Goal: Information Seeking & Learning: Learn about a topic

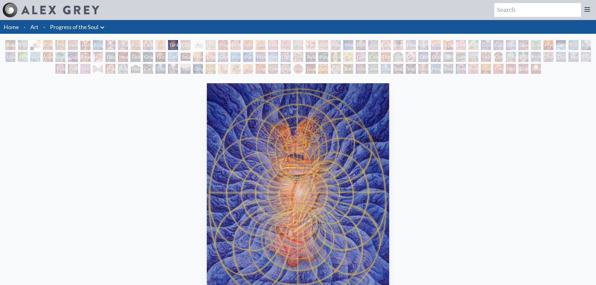
click at [281, 134] on img "14 / 133" at bounding box center [298, 197] width 182 height 228
click at [279, 134] on img "14 / 133" at bounding box center [298, 197] width 182 height 228
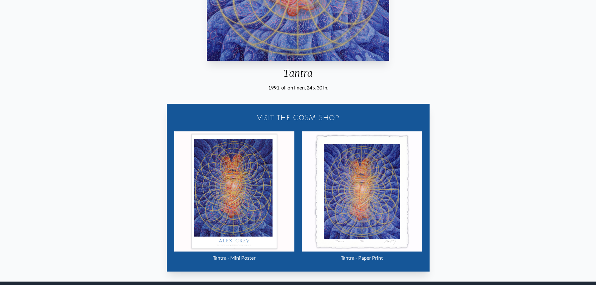
scroll to position [249, 0]
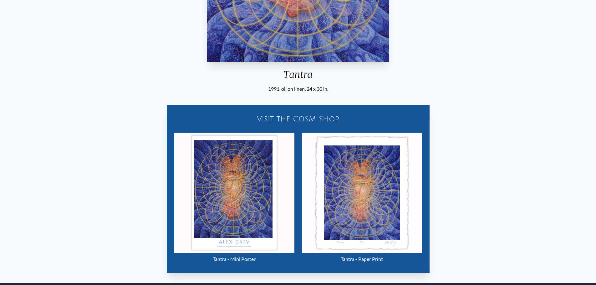
click at [242, 197] on img "14 / 133" at bounding box center [234, 193] width 120 height 120
click at [370, 168] on img "14 / 133" at bounding box center [362, 193] width 120 height 120
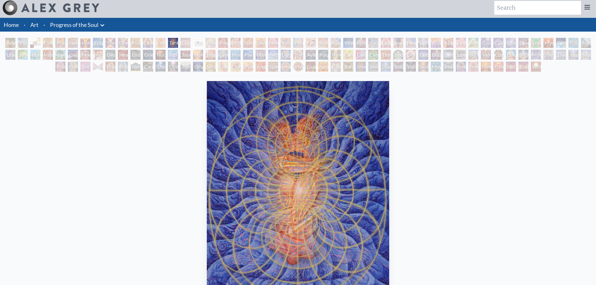
scroll to position [0, 0]
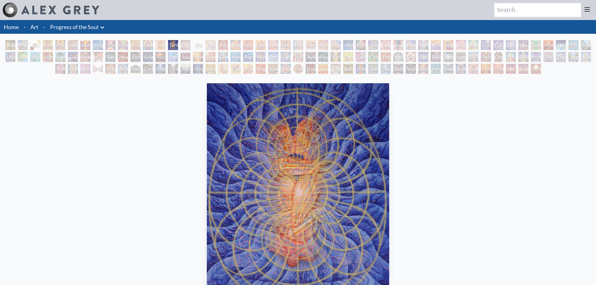
click at [10, 44] on div "Adam & Eve" at bounding box center [10, 45] width 10 height 10
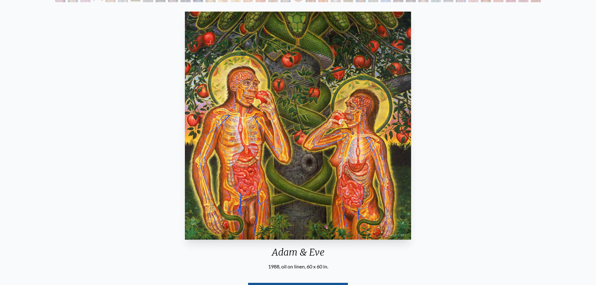
scroll to position [24, 0]
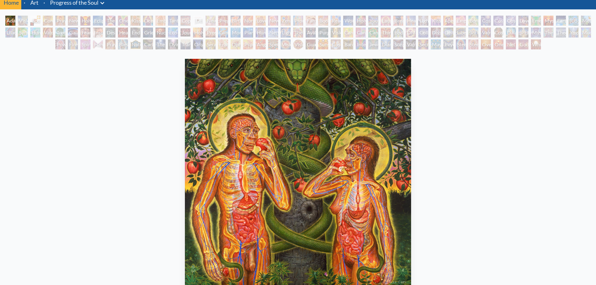
click at [20, 22] on div "Visionary Origin of Language" at bounding box center [23, 21] width 10 height 10
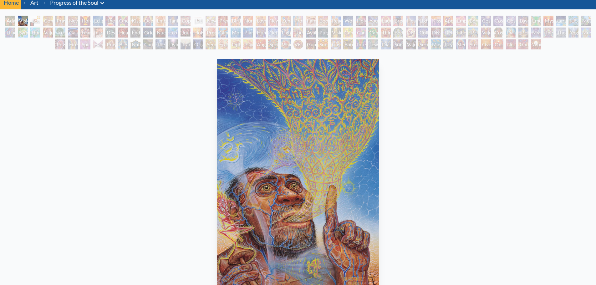
click at [32, 21] on div "Body, Mind, Spirit" at bounding box center [35, 21] width 10 height 10
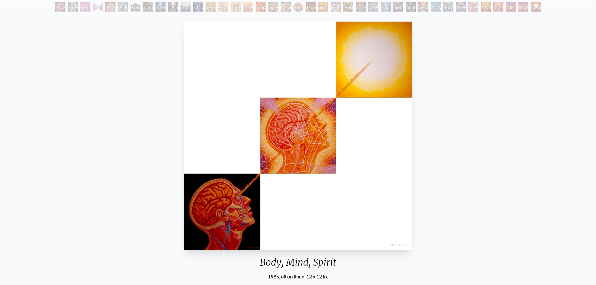
scroll to position [56, 0]
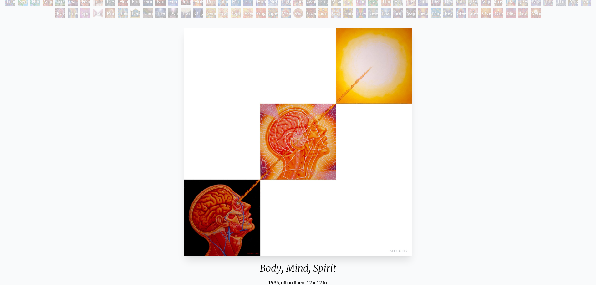
click at [300, 138] on img "3 / 133" at bounding box center [298, 142] width 228 height 228
click at [302, 131] on img "3 / 133" at bounding box center [298, 142] width 228 height 228
click at [303, 131] on img "3 / 133" at bounding box center [298, 142] width 228 height 228
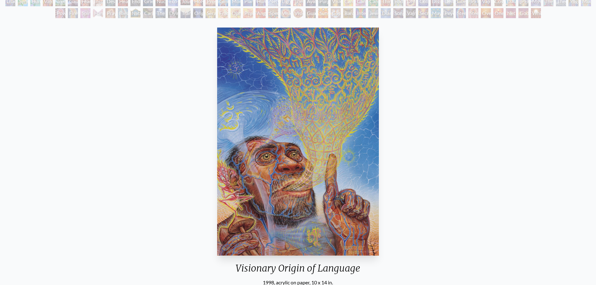
click at [389, 121] on div "Visionary Origin of Language 1998, acrylic on paper, 10 x 14 in. Visit the CoSM…" at bounding box center [298, 178] width 586 height 306
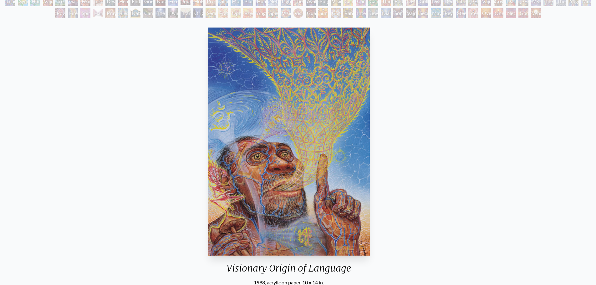
click at [282, 116] on img "2 / 133" at bounding box center [289, 142] width 162 height 228
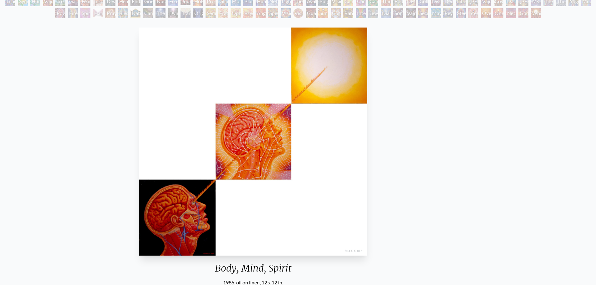
click at [302, 136] on img "3 / 133" at bounding box center [253, 142] width 228 height 228
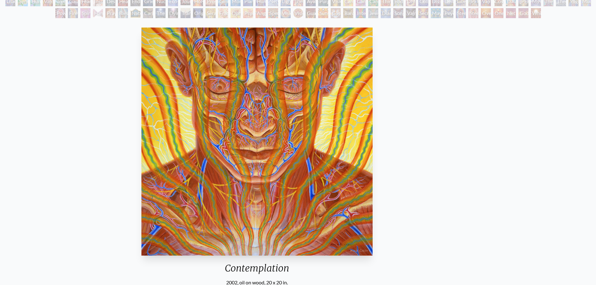
click at [298, 125] on img "4 / 133" at bounding box center [256, 142] width 231 height 228
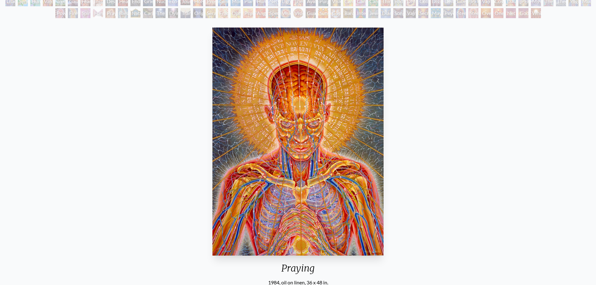
click at [306, 121] on img "5 / 133" at bounding box center [297, 142] width 171 height 228
click at [266, 111] on img "5 / 133" at bounding box center [297, 142] width 171 height 228
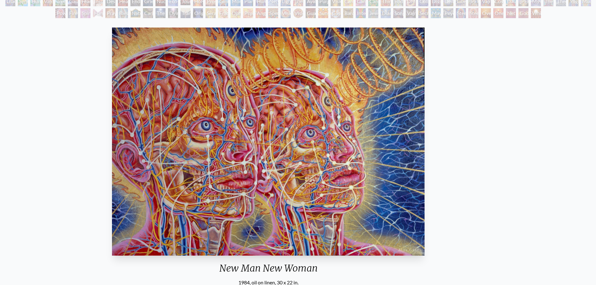
click at [284, 111] on img "6 / 133" at bounding box center [268, 142] width 312 height 228
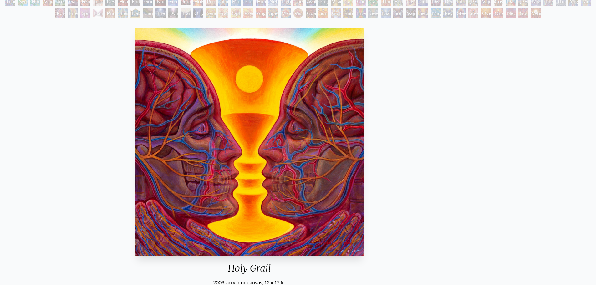
click at [289, 113] on img "7 / 133" at bounding box center [249, 142] width 228 height 228
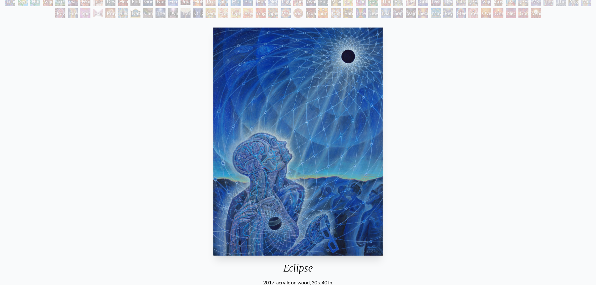
click at [313, 113] on img "8 / 133" at bounding box center [297, 142] width 169 height 228
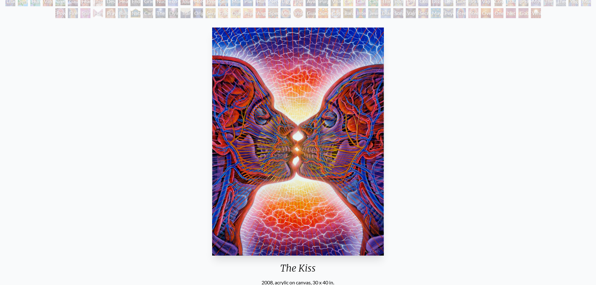
click at [297, 112] on img "9 / 133" at bounding box center [297, 142] width 171 height 228
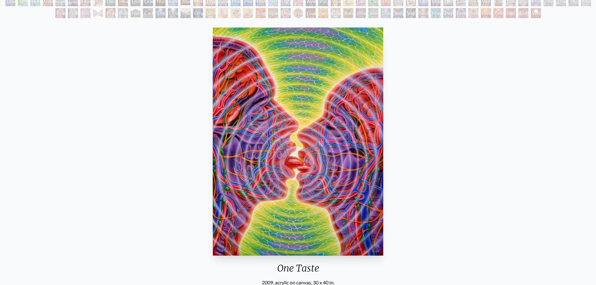
click at [315, 111] on img "10 / 133" at bounding box center [298, 142] width 170 height 228
click at [293, 112] on img "10 / 133" at bounding box center [298, 142] width 170 height 228
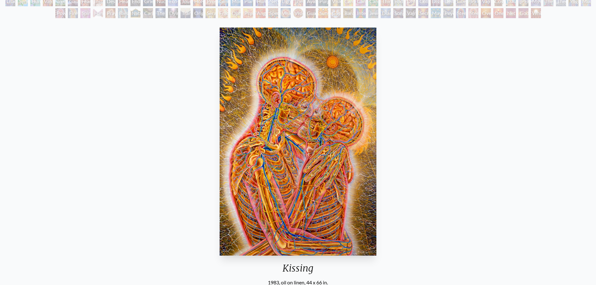
click at [290, 106] on img "11 / 133" at bounding box center [297, 142] width 157 height 228
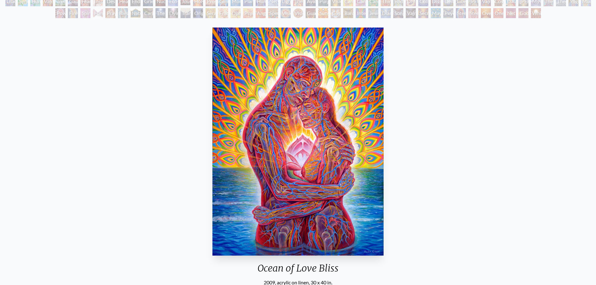
click at [332, 94] on img "12 / 133" at bounding box center [297, 142] width 171 height 228
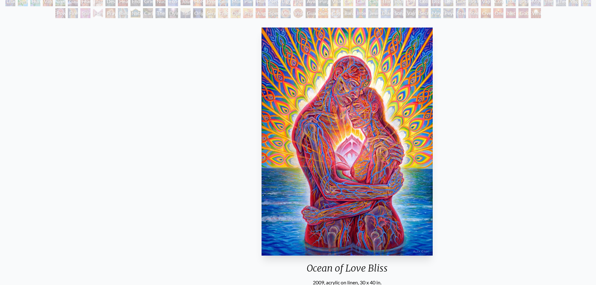
click at [362, 155] on img "12 / 133" at bounding box center [346, 142] width 171 height 228
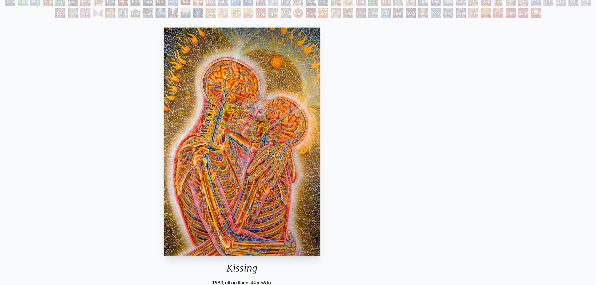
click at [275, 132] on img "11 / 133" at bounding box center [241, 142] width 157 height 228
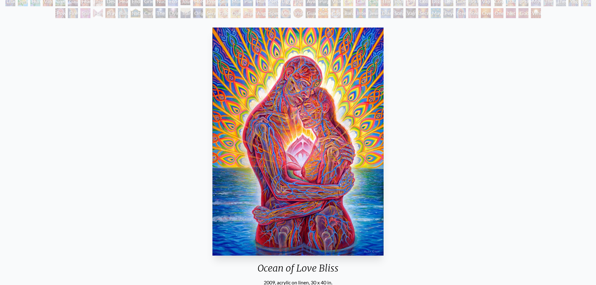
click at [241, 123] on img "12 / 133" at bounding box center [297, 142] width 171 height 228
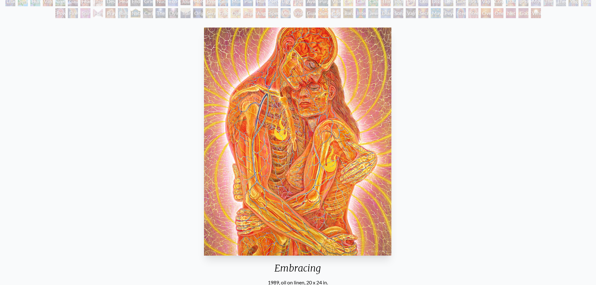
click at [347, 109] on img "13 / 133" at bounding box center [297, 142] width 187 height 228
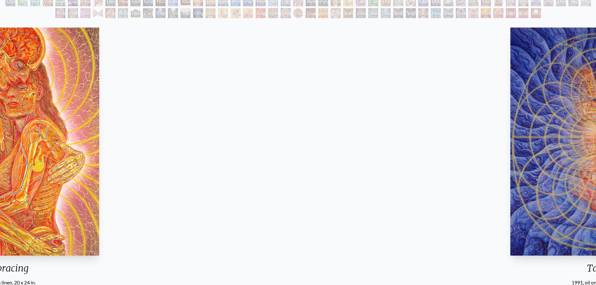
click at [308, 112] on div "Tantra 1991, oil on linen, 24 x 30 in. Visit the CoSM Shop Tantra - Mini Poster" at bounding box center [601, 248] width 586 height 446
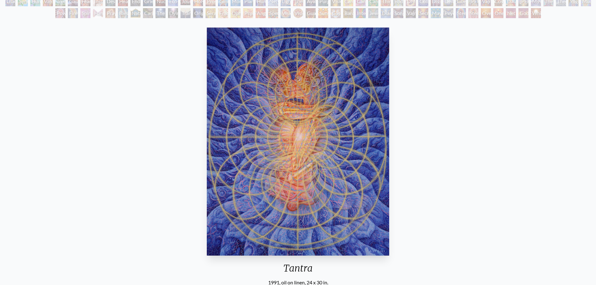
click at [301, 110] on img "14 / 133" at bounding box center [298, 142] width 182 height 228
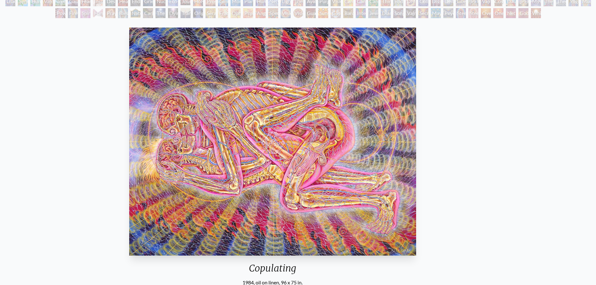
click at [285, 108] on img "15 / 133" at bounding box center [272, 142] width 287 height 228
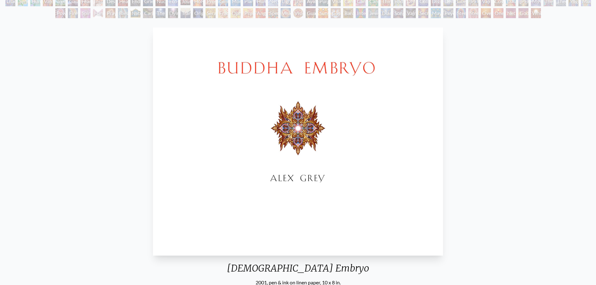
click at [328, 110] on img "16 / 133" at bounding box center [298, 142] width 290 height 228
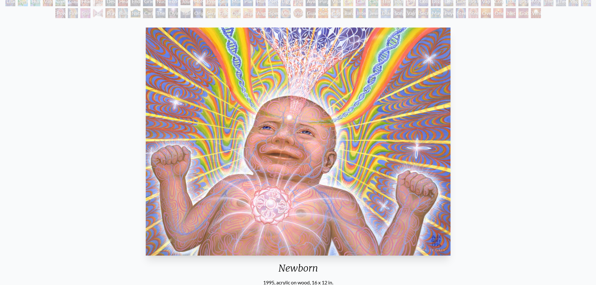
click at [337, 109] on img "17 / 133" at bounding box center [297, 142] width 305 height 228
click at [310, 106] on img "17 / 133" at bounding box center [297, 142] width 305 height 228
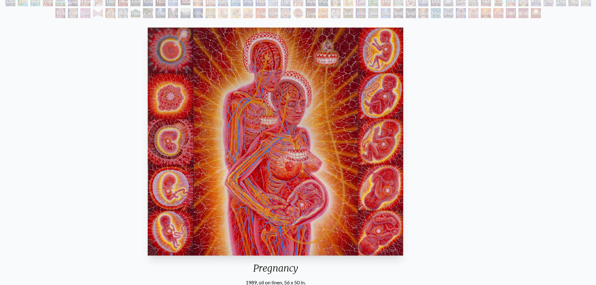
click at [334, 107] on img "18 / 133" at bounding box center [275, 142] width 255 height 228
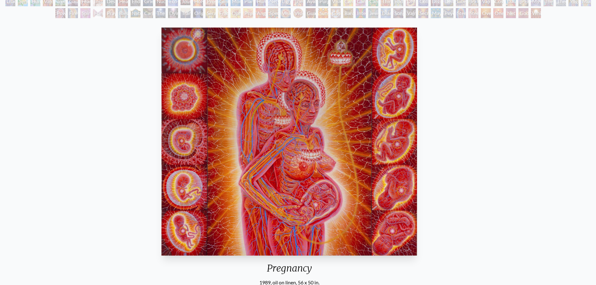
click at [302, 102] on img "18 / 133" at bounding box center [288, 142] width 255 height 228
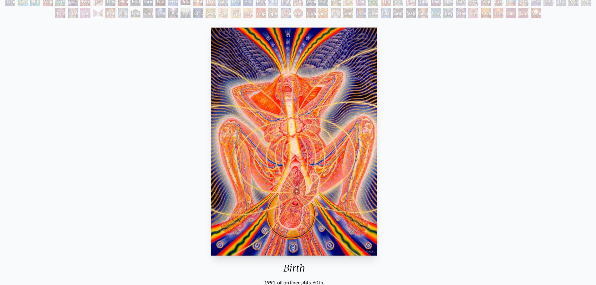
click at [317, 103] on img "19 / 133" at bounding box center [294, 142] width 166 height 228
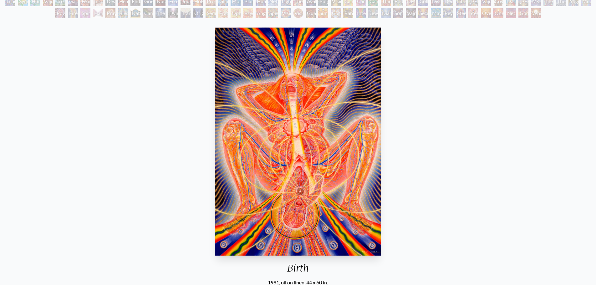
click at [293, 98] on img "19 / 133" at bounding box center [298, 142] width 166 height 228
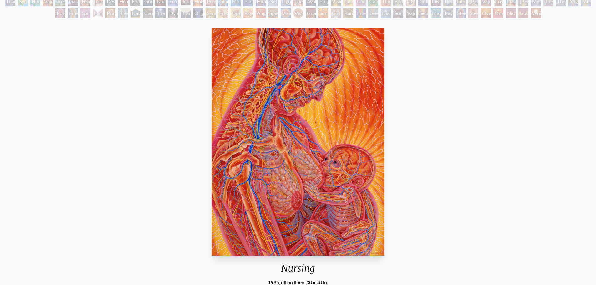
click at [306, 99] on img "20 / 133" at bounding box center [298, 142] width 172 height 228
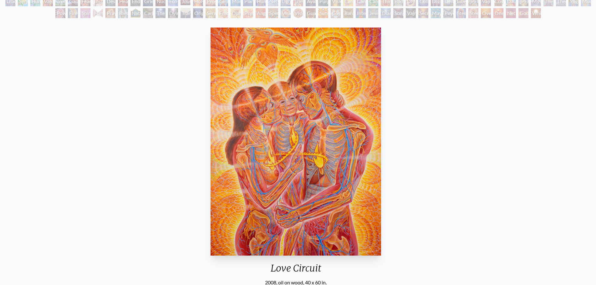
click at [303, 99] on img "21 / 133" at bounding box center [295, 142] width 170 height 228
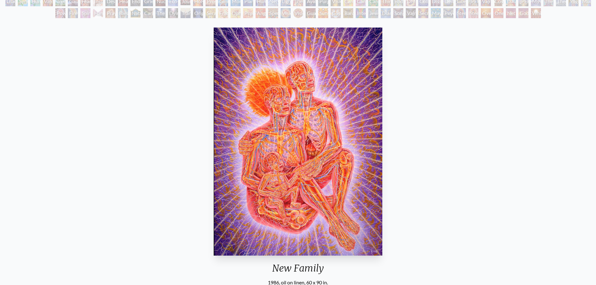
click at [293, 97] on img "22 / 133" at bounding box center [298, 142] width 168 height 228
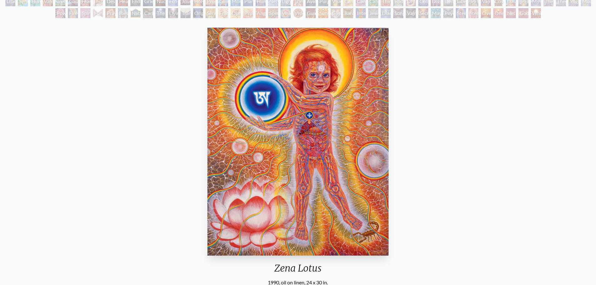
click at [326, 98] on img "23 / 133" at bounding box center [297, 142] width 181 height 228
click at [270, 93] on img "23 / 133" at bounding box center [297, 142] width 181 height 228
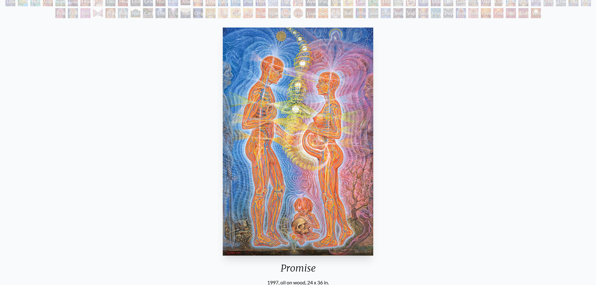
click at [311, 98] on img "24 / 133" at bounding box center [298, 142] width 150 height 228
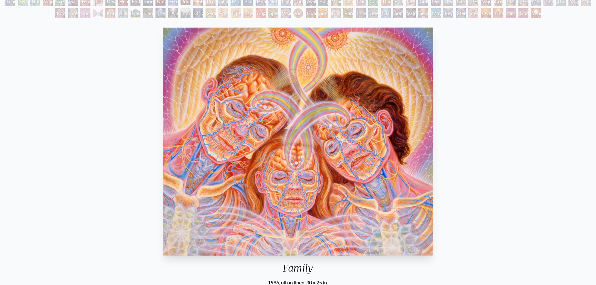
click at [282, 93] on img "25 / 133" at bounding box center [298, 142] width 270 height 228
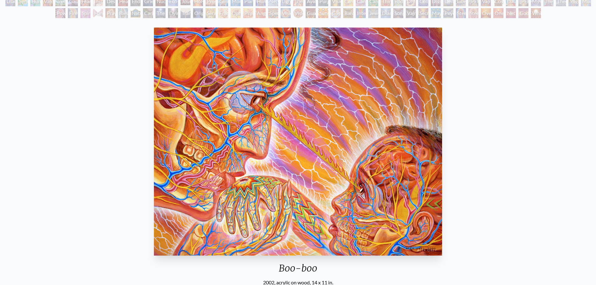
click at [292, 94] on img "26 / 133" at bounding box center [298, 142] width 288 height 228
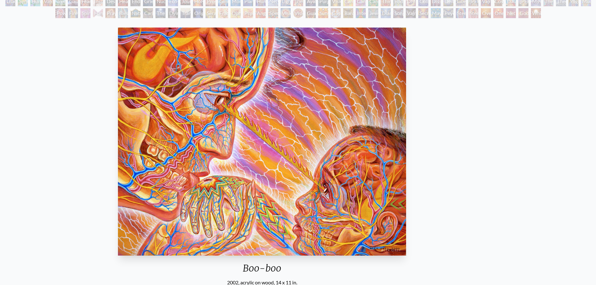
click at [197, 90] on img "26 / 133" at bounding box center [262, 142] width 288 height 228
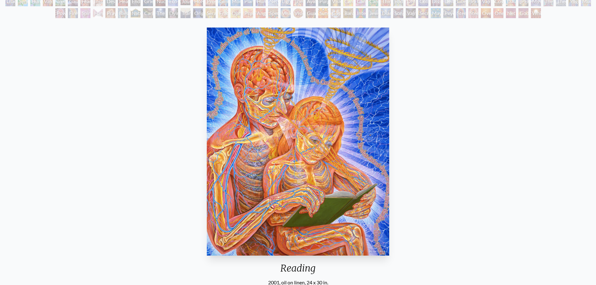
click at [274, 94] on img "27 / 133" at bounding box center [298, 142] width 182 height 228
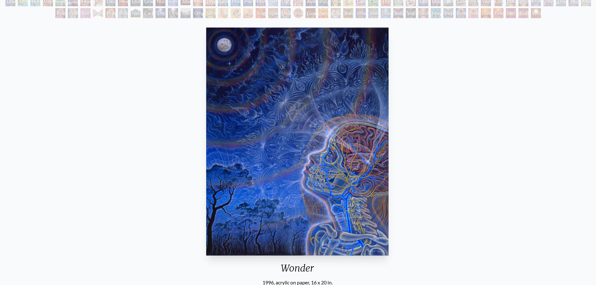
click at [317, 96] on img "28 / 133" at bounding box center [297, 142] width 182 height 228
click at [224, 89] on img "28 / 133" at bounding box center [297, 142] width 182 height 228
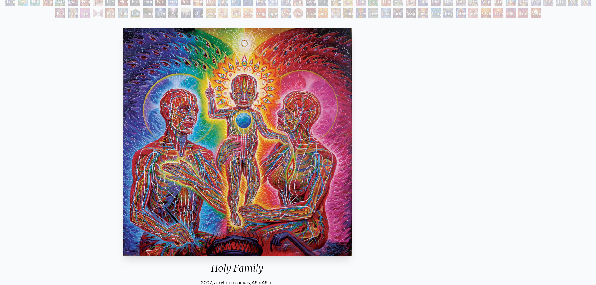
click at [237, 90] on img "29 / 133" at bounding box center [237, 142] width 229 height 228
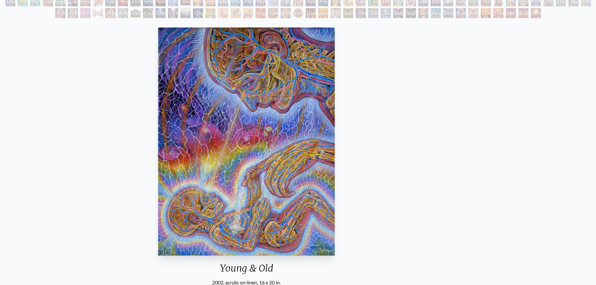
click at [232, 94] on img "30 / 133" at bounding box center [246, 142] width 177 height 228
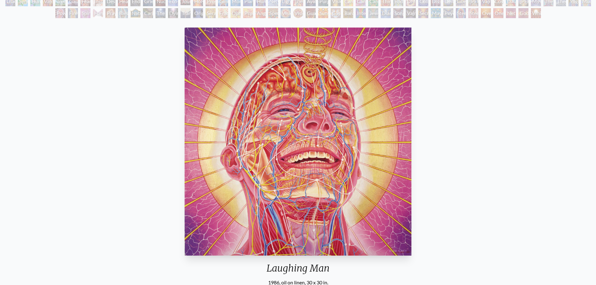
click at [224, 94] on img "31 / 133" at bounding box center [297, 142] width 227 height 228
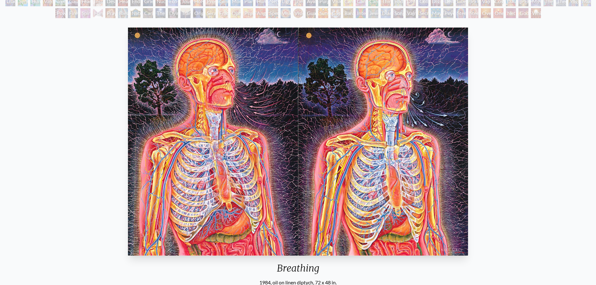
click at [253, 96] on img "32 / 133" at bounding box center [298, 142] width 340 height 228
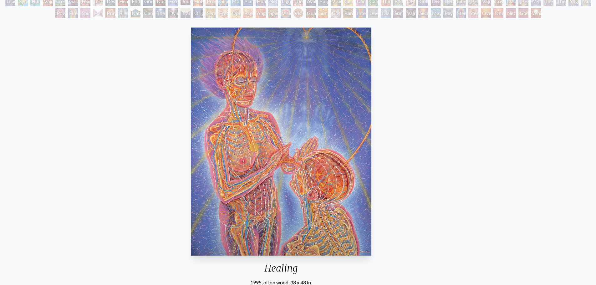
click at [290, 101] on img "33 / 133" at bounding box center [281, 142] width 180 height 228
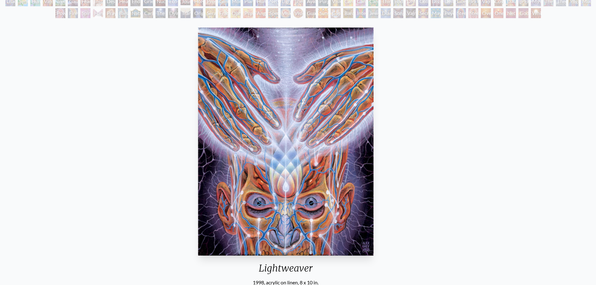
click at [322, 103] on img "34 / 133" at bounding box center [286, 142] width 176 height 228
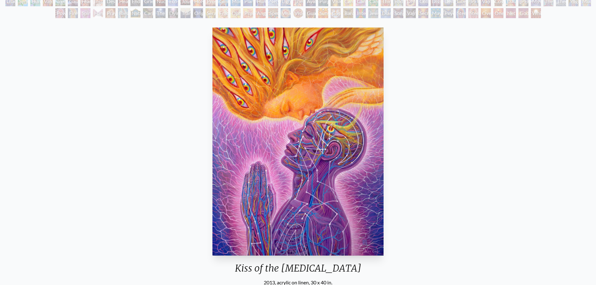
click at [309, 100] on img "35 / 133" at bounding box center [297, 142] width 171 height 228
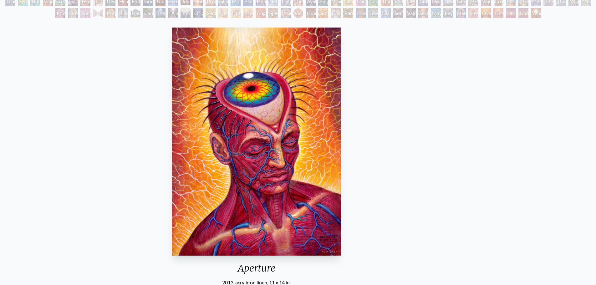
click at [275, 99] on img "36 / 133" at bounding box center [256, 142] width 169 height 228
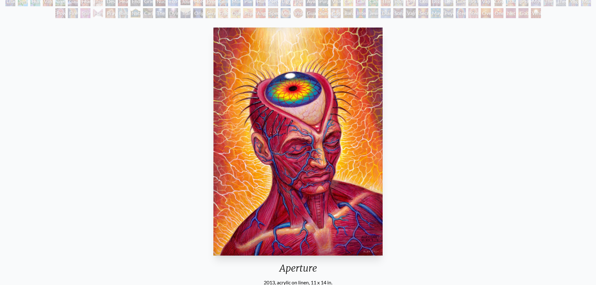
click at [261, 90] on img "36 / 133" at bounding box center [297, 142] width 169 height 228
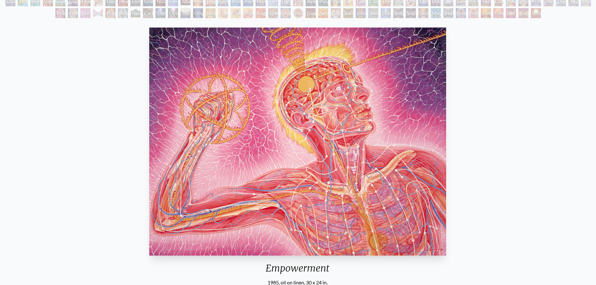
click at [373, 74] on img "37 / 133" at bounding box center [297, 142] width 297 height 228
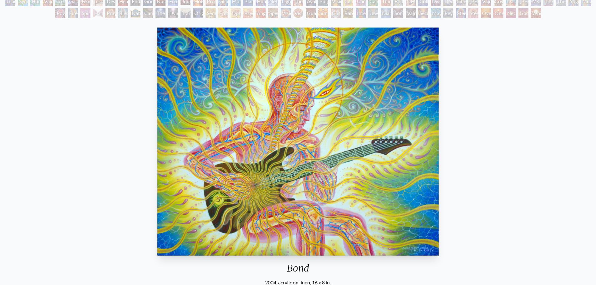
click at [229, 73] on img "38 / 133" at bounding box center [297, 142] width 281 height 228
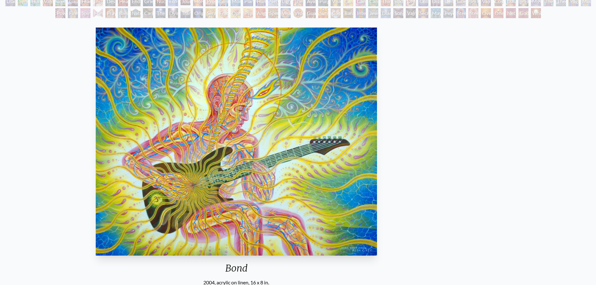
click at [176, 71] on img "38 / 133" at bounding box center [236, 142] width 281 height 228
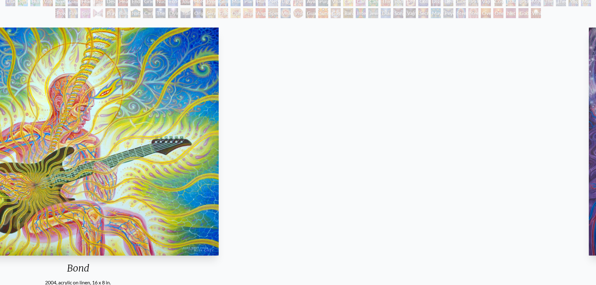
click at [110, 75] on img "38 / 133" at bounding box center [77, 142] width 281 height 228
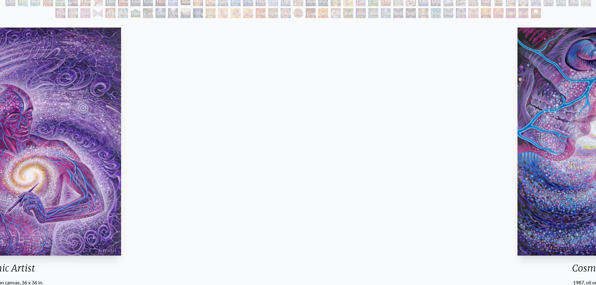
click at [0, 68] on img "40 / 133" at bounding box center [6, 142] width 229 height 228
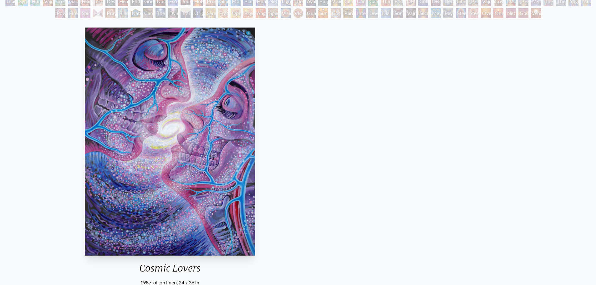
click at [85, 61] on img "41 / 133" at bounding box center [170, 142] width 171 height 228
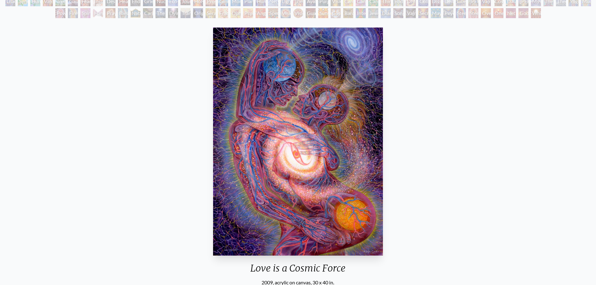
click at [213, 82] on img "42 / 133" at bounding box center [298, 142] width 170 height 228
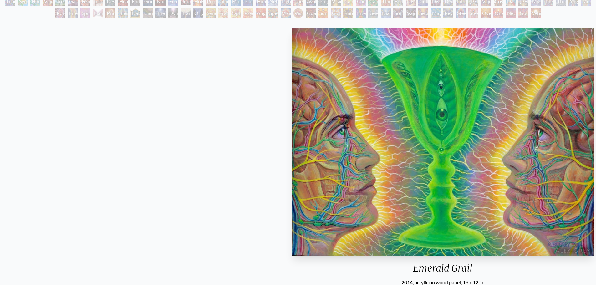
click at [359, 81] on img "43 / 133" at bounding box center [442, 142] width 302 height 228
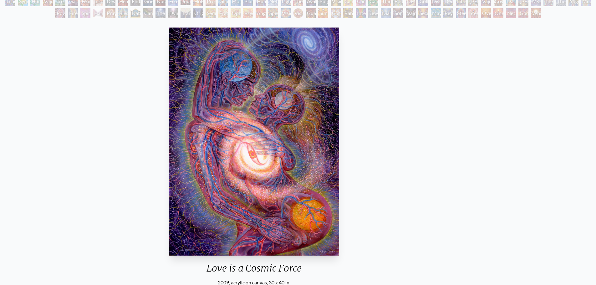
click at [279, 144] on img "42 / 133" at bounding box center [254, 142] width 170 height 228
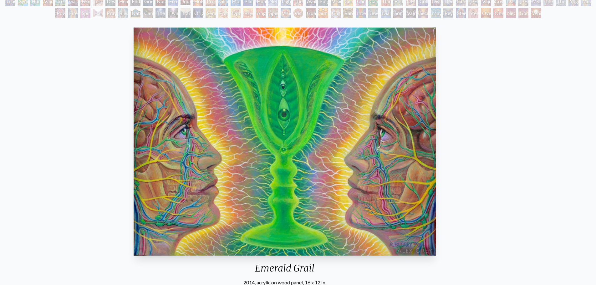
click at [217, 139] on img "43 / 133" at bounding box center [284, 142] width 302 height 228
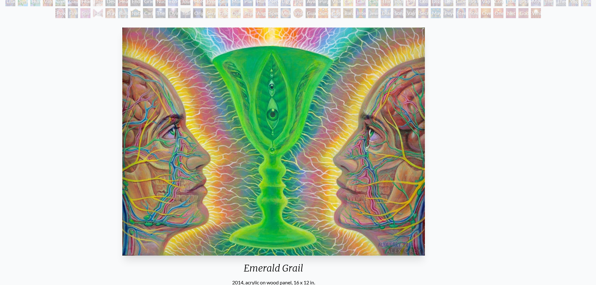
click at [150, 129] on img "43 / 133" at bounding box center [273, 142] width 302 height 228
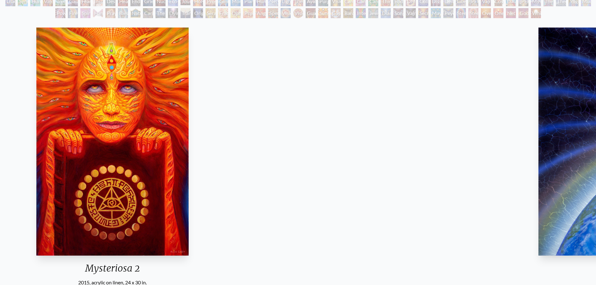
click at [117, 134] on img "44 / 133" at bounding box center [112, 142] width 153 height 228
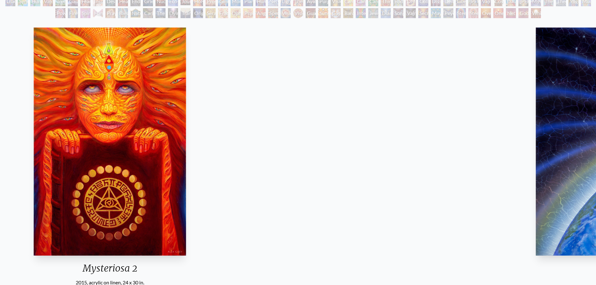
click at [90, 131] on img "44 / 133" at bounding box center [109, 142] width 153 height 228
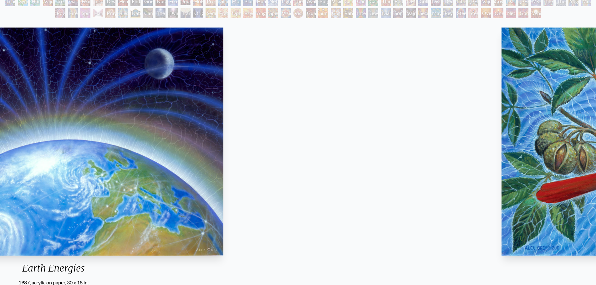
click at [123, 121] on img "45 / 133" at bounding box center [52, 142] width 339 height 228
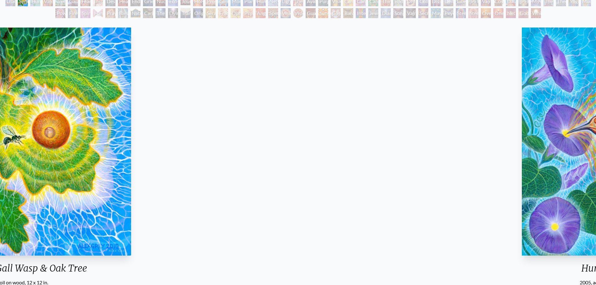
click at [0, 86] on img "49 / 133" at bounding box center [17, 142] width 227 height 228
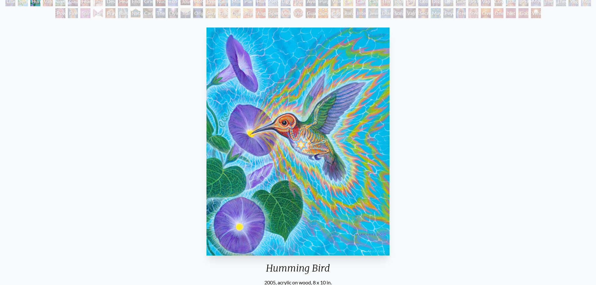
click at [206, 91] on img "50 / 133" at bounding box center [297, 142] width 183 height 228
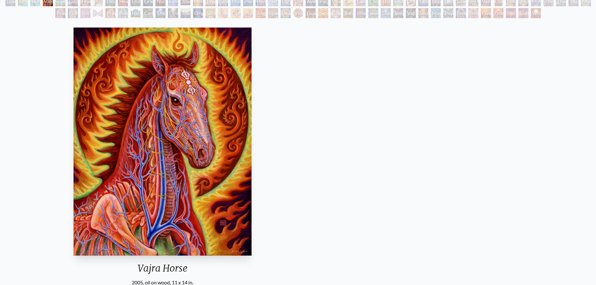
click at [73, 38] on img "51 / 133" at bounding box center [162, 142] width 178 height 228
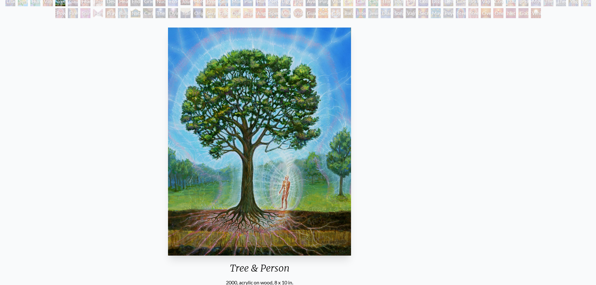
click at [168, 47] on img "52 / 133" at bounding box center [259, 142] width 183 height 228
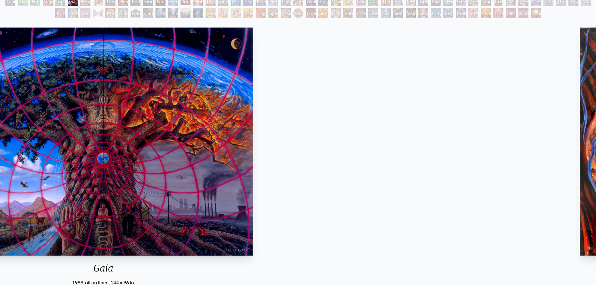
click at [0, 54] on img "53 / 133" at bounding box center [103, 142] width 299 height 228
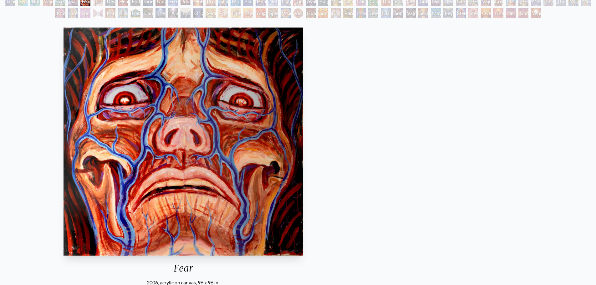
click at [63, 84] on img "54 / 133" at bounding box center [182, 142] width 239 height 228
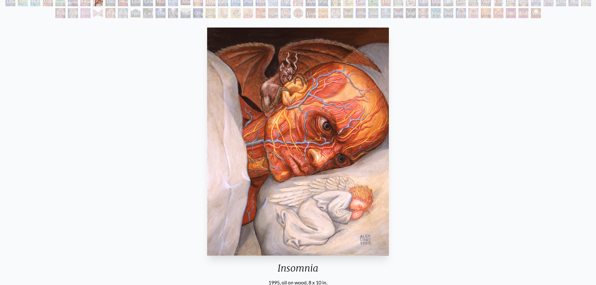
click at [207, 113] on img "55 / 133" at bounding box center [298, 142] width 182 height 228
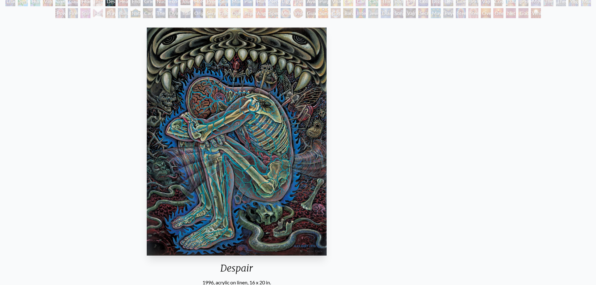
click at [147, 108] on img "56 / 133" at bounding box center [237, 142] width 180 height 228
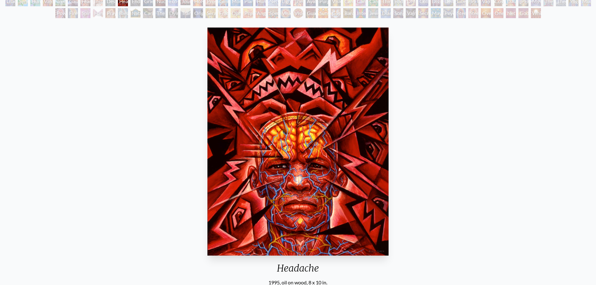
click at [207, 107] on img "57 / 133" at bounding box center [297, 142] width 181 height 228
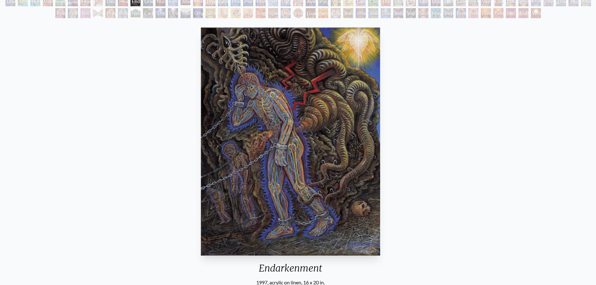
click at [201, 99] on img "58 / 133" at bounding box center [290, 142] width 179 height 228
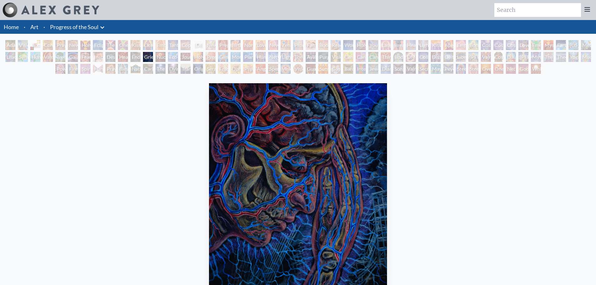
click at [209, 113] on img "59 / 133" at bounding box center [298, 197] width 178 height 228
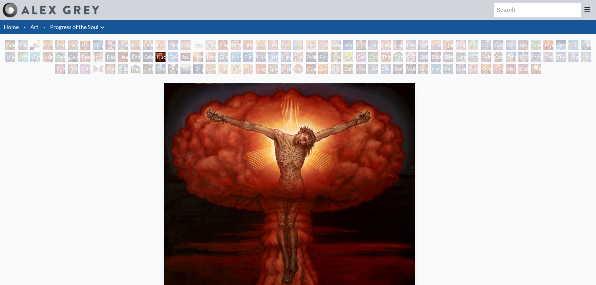
click at [175, 146] on img "60 / 133" at bounding box center [289, 197] width 251 height 228
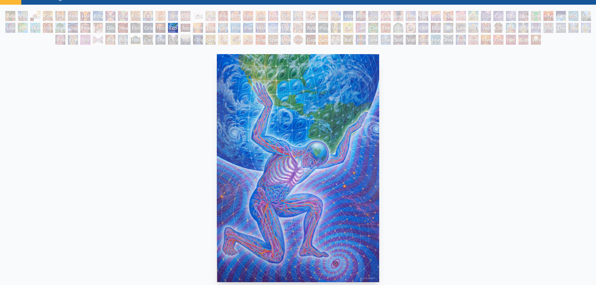
scroll to position [30, 0]
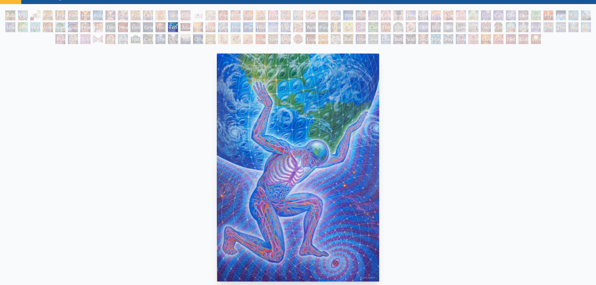
click at [336, 122] on img "61 / 133" at bounding box center [298, 167] width 163 height 228
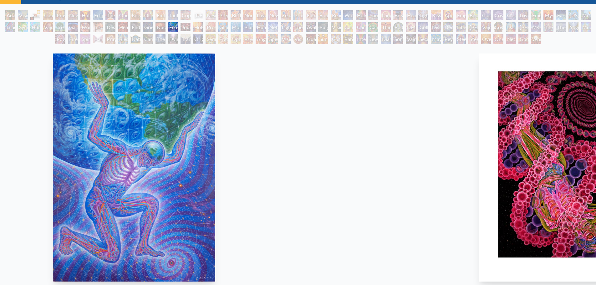
click at [148, 114] on img "61 / 133" at bounding box center [134, 167] width 163 height 228
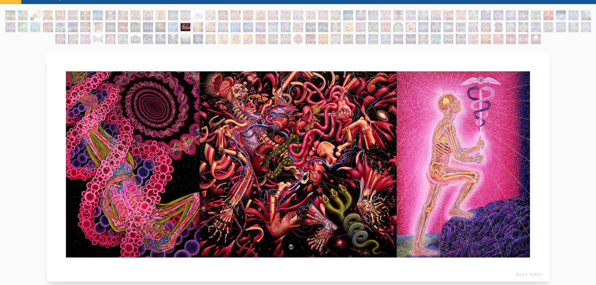
click at [47, 102] on img "62 / 133" at bounding box center [298, 167] width 502 height 228
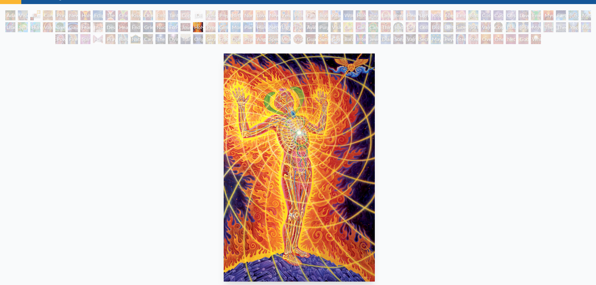
click at [319, 149] on img "63 / 133" at bounding box center [299, 167] width 151 height 228
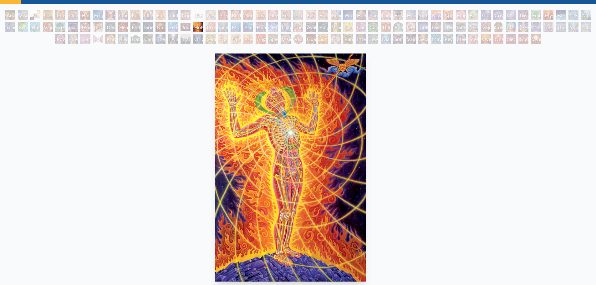
click at [215, 110] on img "63 / 133" at bounding box center [290, 167] width 151 height 228
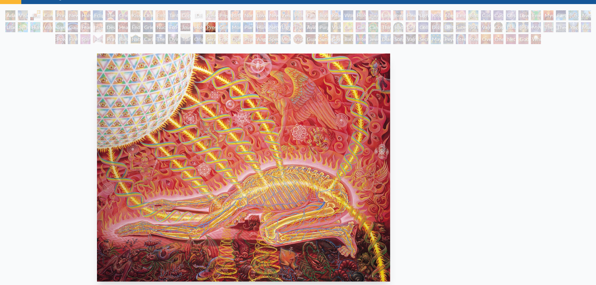
click at [240, 119] on img "64 / 133" at bounding box center [243, 167] width 293 height 228
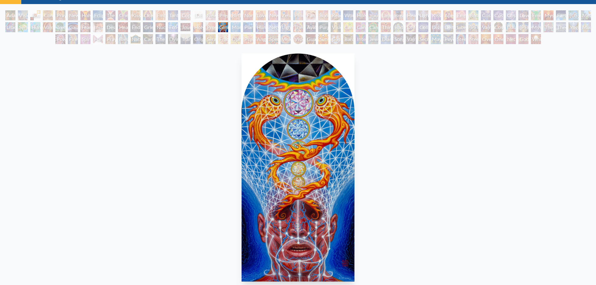
click at [241, 103] on img "65 / 133" at bounding box center [297, 167] width 113 height 228
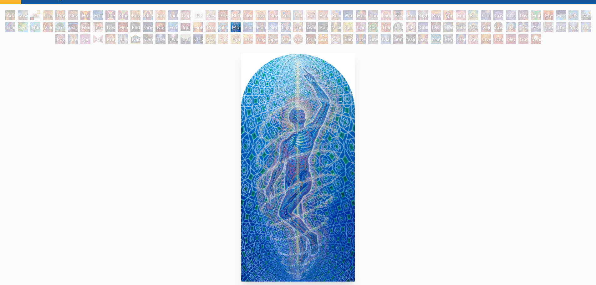
click at [241, 111] on img "66 / 133" at bounding box center [298, 167] width 114 height 228
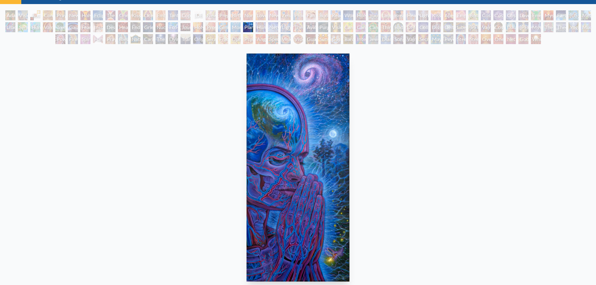
click at [164, 98] on div "Planetary Prayers 2010, acrylic on canvas, 36 x 80 in. Visit the CoSM Shop Plan…" at bounding box center [298, 274] width 586 height 446
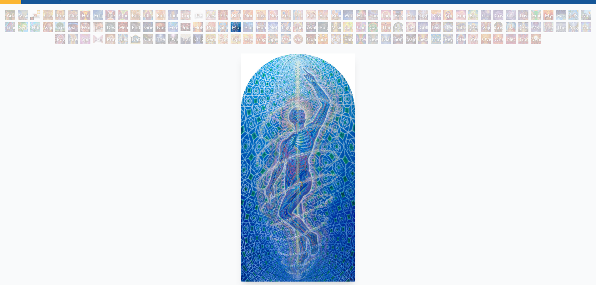
click at [341, 104] on img "66 / 133" at bounding box center [298, 167] width 114 height 228
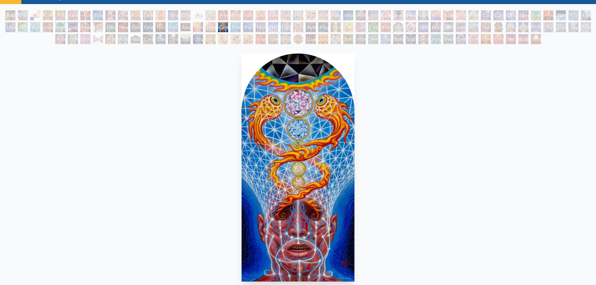
click at [241, 89] on img "65 / 133" at bounding box center [297, 167] width 113 height 228
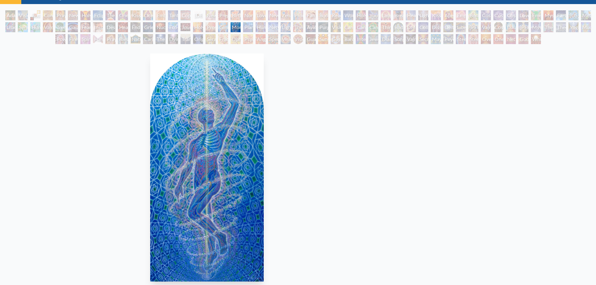
click at [224, 91] on img "66 / 133" at bounding box center [207, 167] width 114 height 228
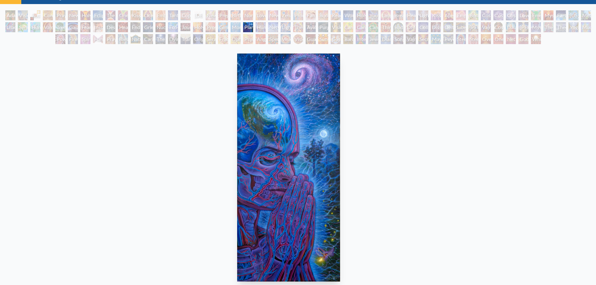
click at [240, 108] on img "67 / 133" at bounding box center [288, 167] width 103 height 228
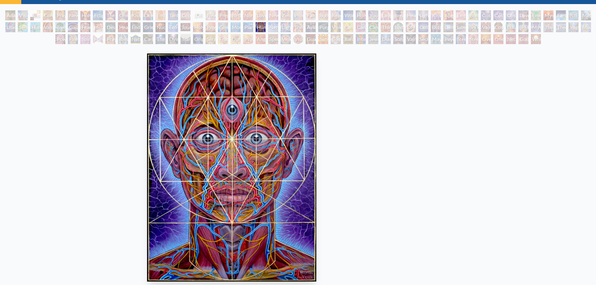
click at [267, 103] on img "68 / 133" at bounding box center [231, 167] width 169 height 228
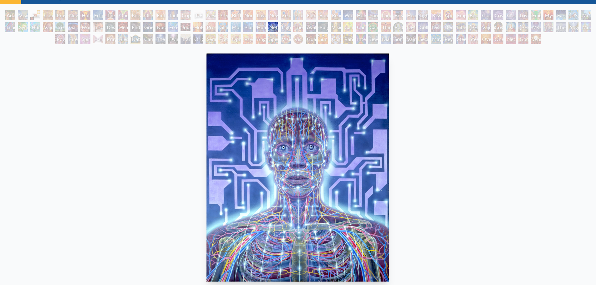
click at [206, 99] on img "69 / 133" at bounding box center [297, 167] width 182 height 228
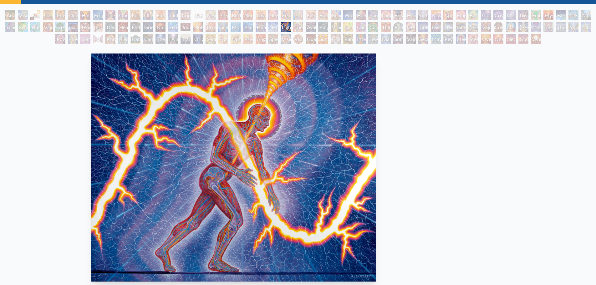
click at [199, 102] on img "70 / 133" at bounding box center [233, 167] width 285 height 228
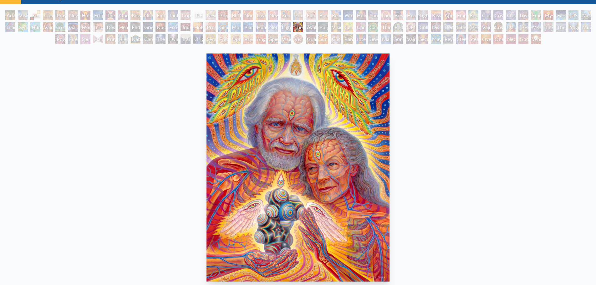
click at [206, 102] on img "71 / 133" at bounding box center [297, 167] width 183 height 228
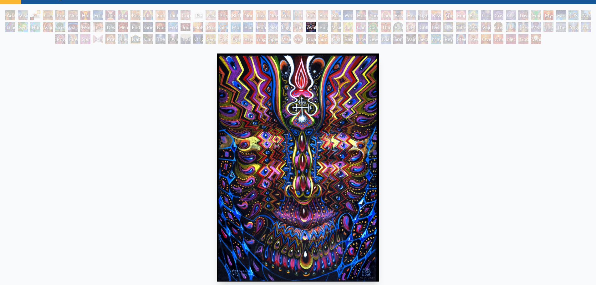
click at [217, 103] on img "72 / 133" at bounding box center [297, 167] width 161 height 228
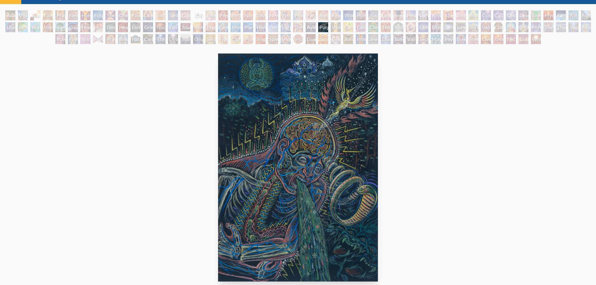
click at [246, 109] on img "73 / 133" at bounding box center [298, 167] width 160 height 228
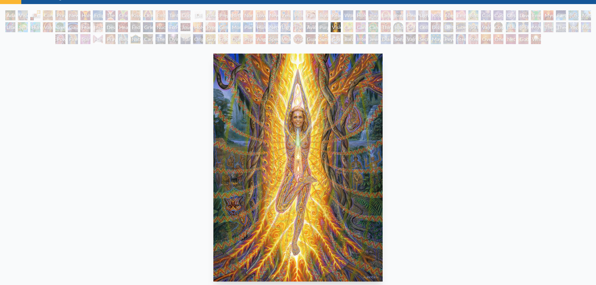
click at [213, 103] on img "74 / 133" at bounding box center [297, 167] width 169 height 228
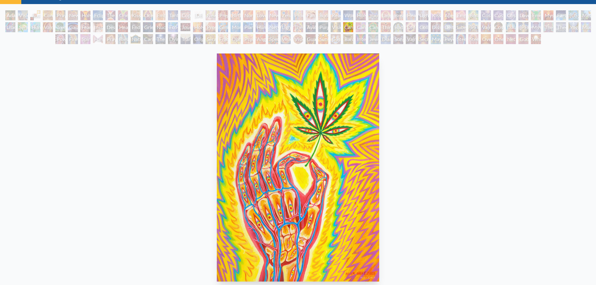
click at [217, 114] on img "75 / 133" at bounding box center [298, 167] width 163 height 228
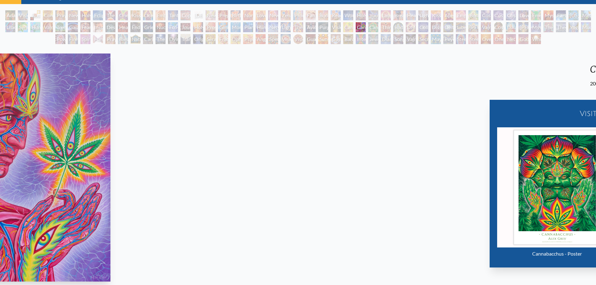
click at [5, 94] on img "76 / 133" at bounding box center [24, 167] width 171 height 228
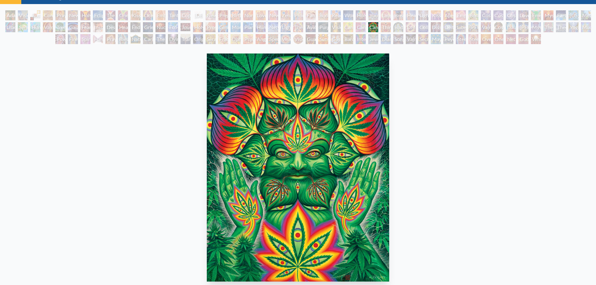
click at [59, 98] on div "Cannabacchus 2006, oil on wood, 24 x 30 in. Visit the CoSM Shop Cannabacchus - …" at bounding box center [298, 274] width 586 height 446
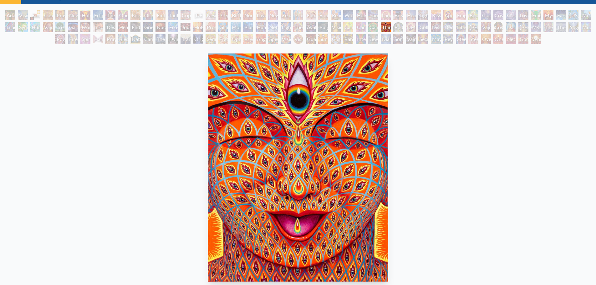
click at [208, 101] on img "78 / 133" at bounding box center [298, 167] width 181 height 228
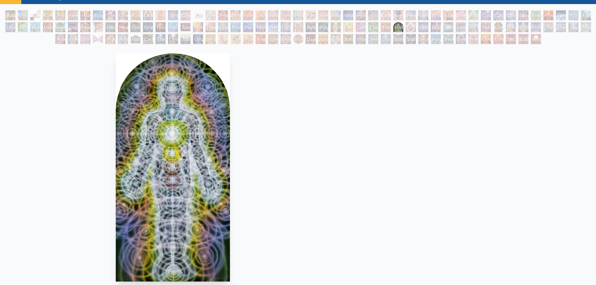
click at [145, 102] on img "79 / 133" at bounding box center [173, 167] width 114 height 228
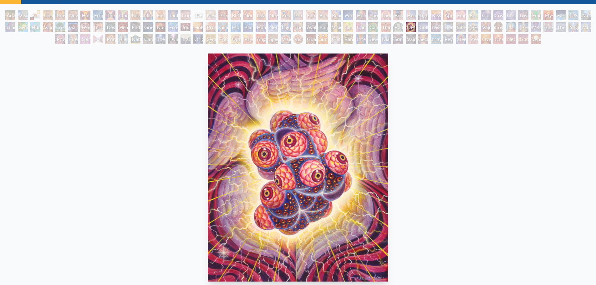
click at [277, 105] on img "80 / 133" at bounding box center [298, 167] width 180 height 228
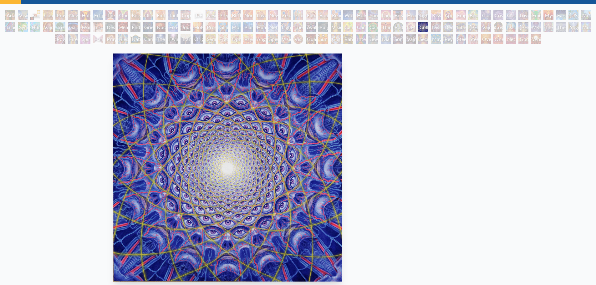
click at [322, 128] on img "81 / 133" at bounding box center [227, 167] width 229 height 228
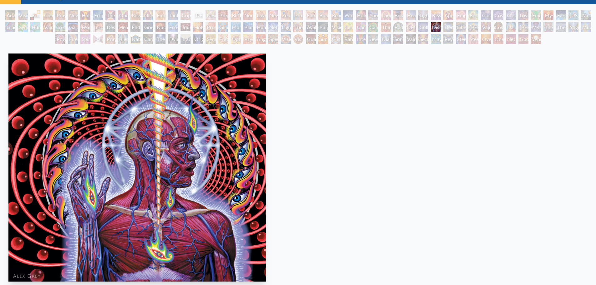
click at [183, 129] on img "82 / 133" at bounding box center [136, 167] width 257 height 228
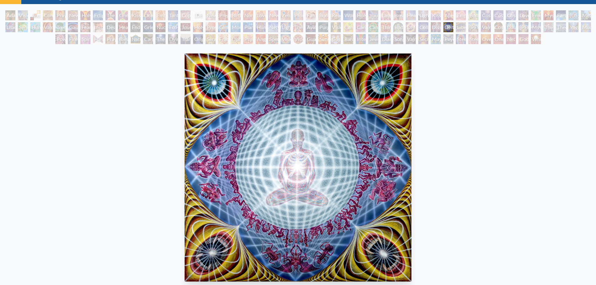
click at [191, 125] on img "83 / 133" at bounding box center [297, 167] width 227 height 228
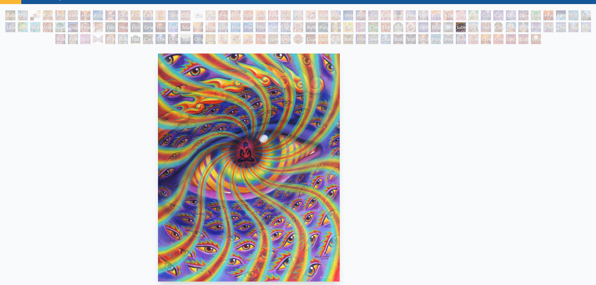
click at [182, 127] on img "84 / 133" at bounding box center [249, 167] width 182 height 228
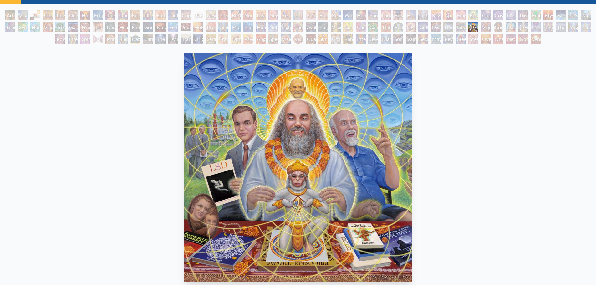
click at [189, 126] on img "85 / 133" at bounding box center [298, 167] width 229 height 228
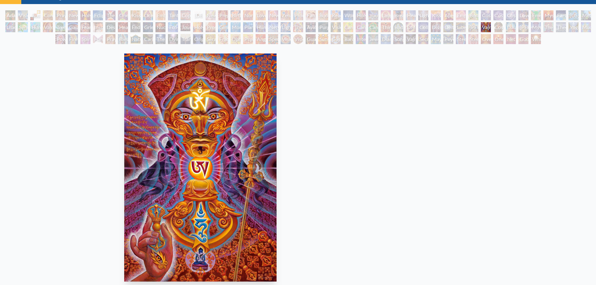
click at [190, 122] on img "86 / 133" at bounding box center [200, 167] width 152 height 228
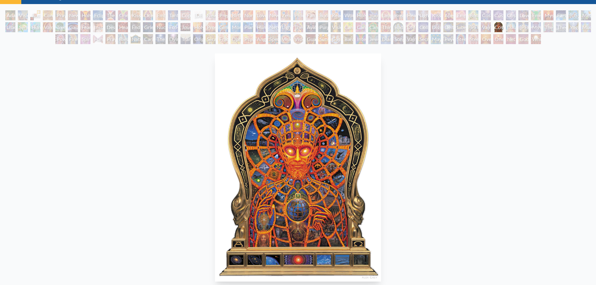
click at [215, 117] on img "87 / 133" at bounding box center [298, 167] width 166 height 228
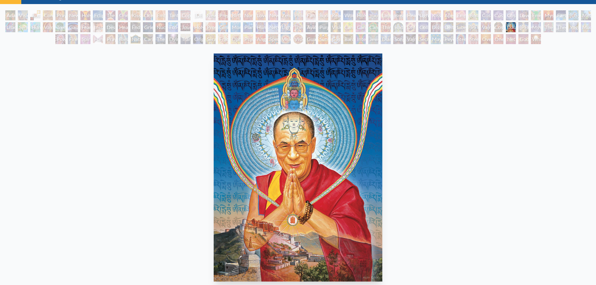
click at [290, 144] on img "88 / 133" at bounding box center [298, 167] width 168 height 228
click at [78, 118] on div "[PERSON_NAME] 1995, acrylic on wood, 18 x 24 in. Visit the CoSM Shop" at bounding box center [298, 204] width 586 height 306
